Goal: Task Accomplishment & Management: Use online tool/utility

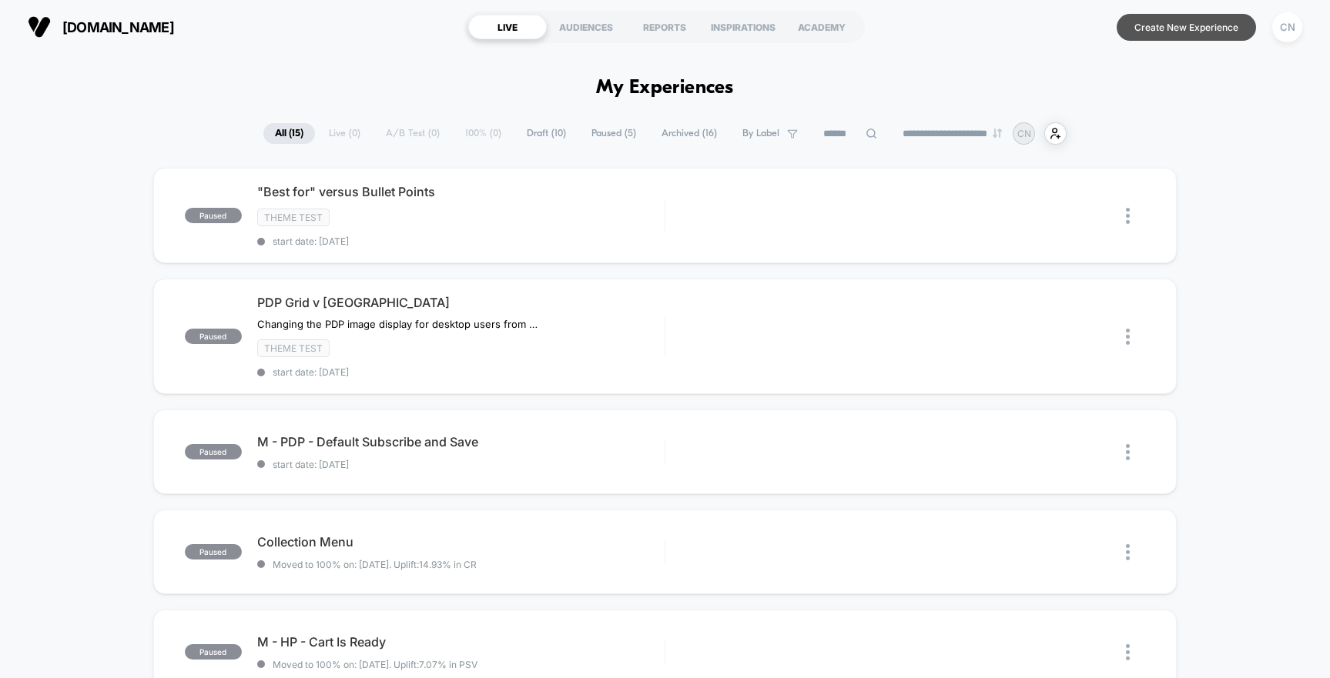
click at [1157, 31] on button "Create New Experience" at bounding box center [1185, 27] width 139 height 27
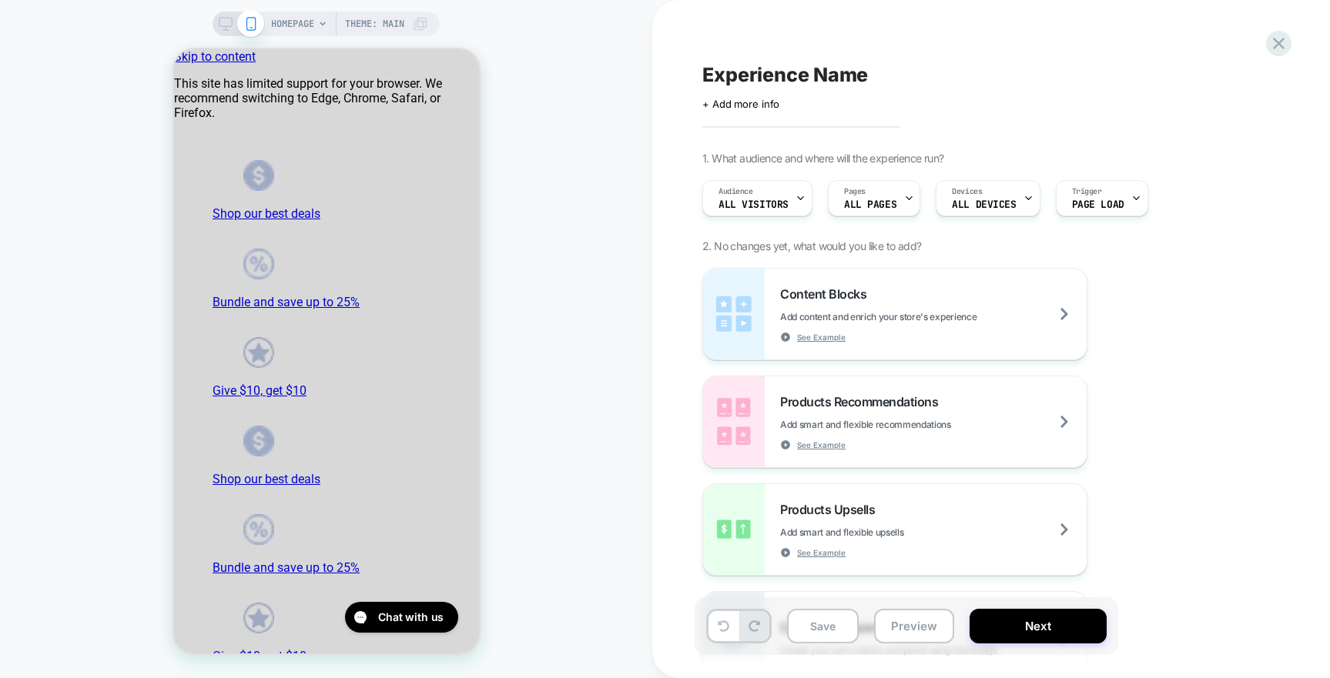
click at [741, 81] on span "Experience Name" at bounding box center [785, 74] width 166 height 23
click at [724, 81] on textarea at bounding box center [713, 74] width 22 height 23
type textarea "**********"
click at [980, 72] on icon at bounding box center [985, 74] width 19 height 19
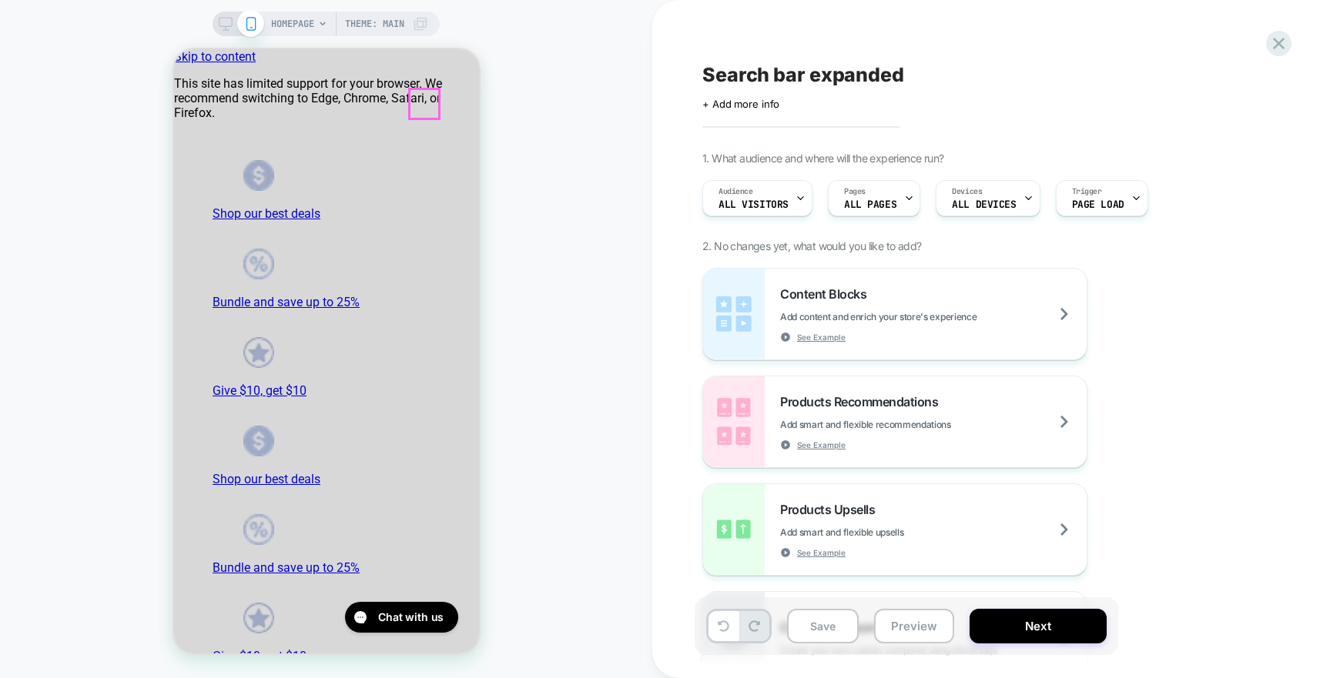
click at [1297, 44] on div "Search bar expanded Click to edit experience details + Add more info 1. What au…" at bounding box center [990, 339] width 677 height 678
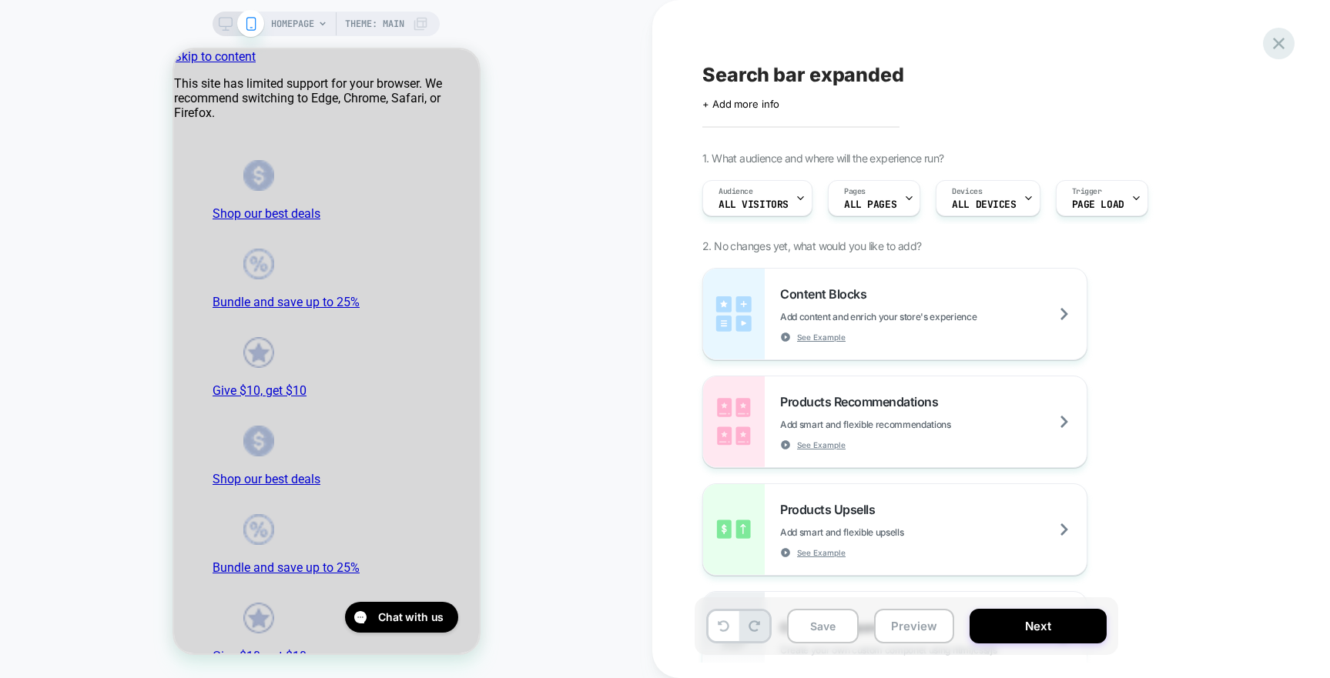
click at [1283, 45] on icon at bounding box center [1278, 43] width 21 height 21
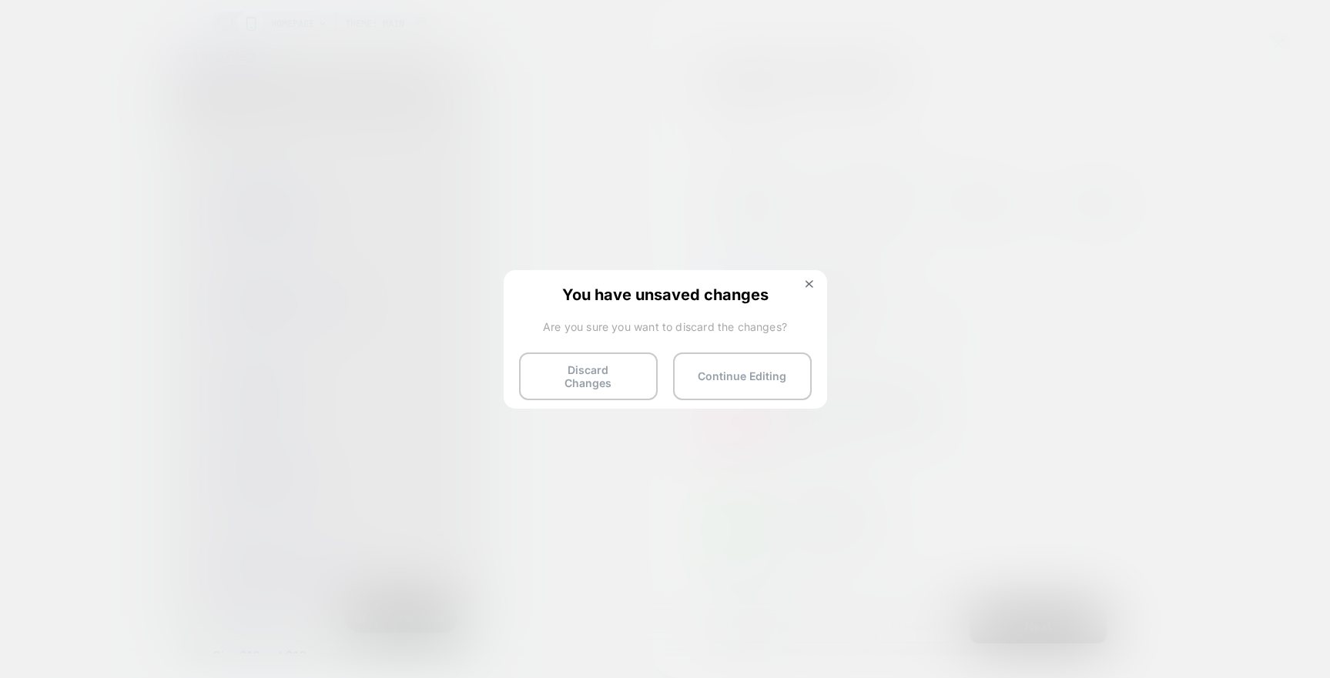
drag, startPoint x: 604, startPoint y: 370, endPoint x: 623, endPoint y: 363, distance: 19.7
click at [604, 370] on button "Discard Changes" at bounding box center [588, 377] width 139 height 48
